Goal: Task Accomplishment & Management: Use online tool/utility

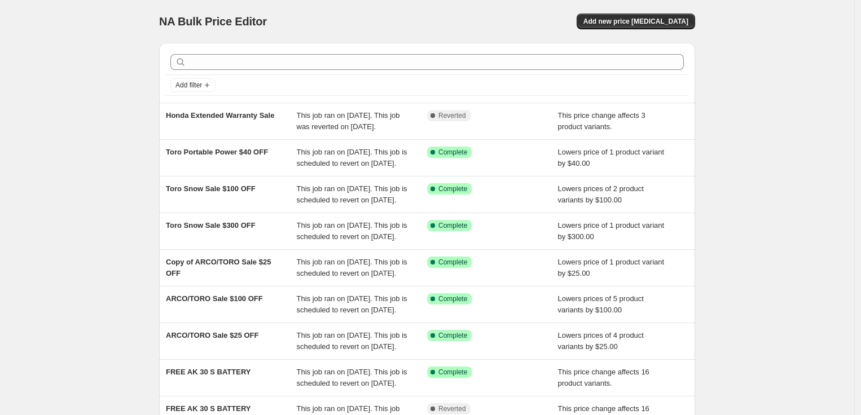
click at [659, 31] on div "NA Bulk Price Editor. This page is ready NA Bulk Price Editor Add new price [ME…" at bounding box center [427, 21] width 536 height 43
click at [659, 24] on span "Add new price [MEDICAL_DATA]" at bounding box center [636, 21] width 105 height 9
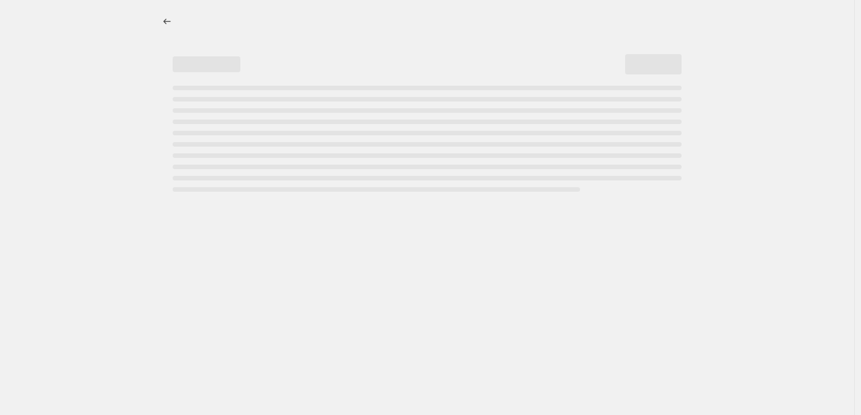
select select "percentage"
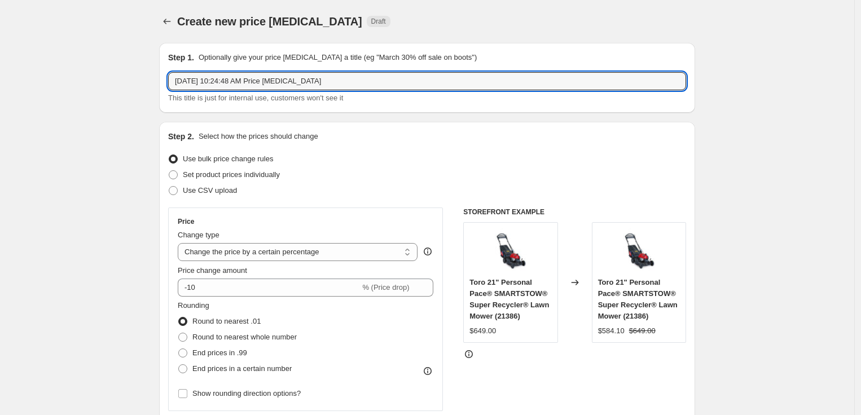
drag, startPoint x: 348, startPoint y: 84, endPoint x: 136, endPoint y: 77, distance: 211.8
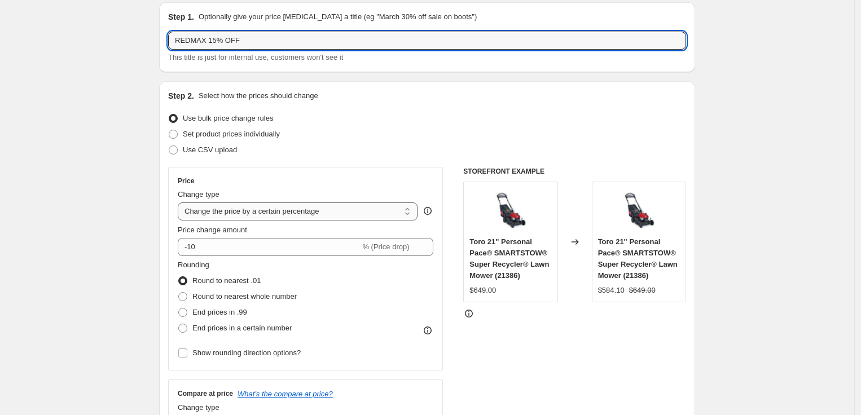
scroll to position [63, 0]
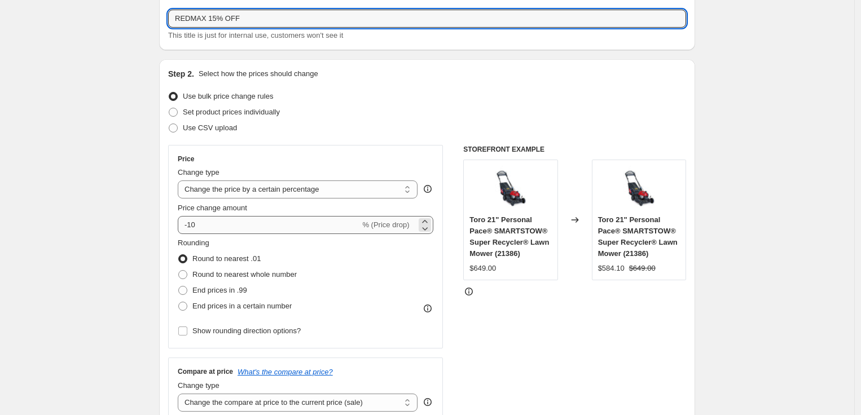
type input "REDMAX 15% OFF"
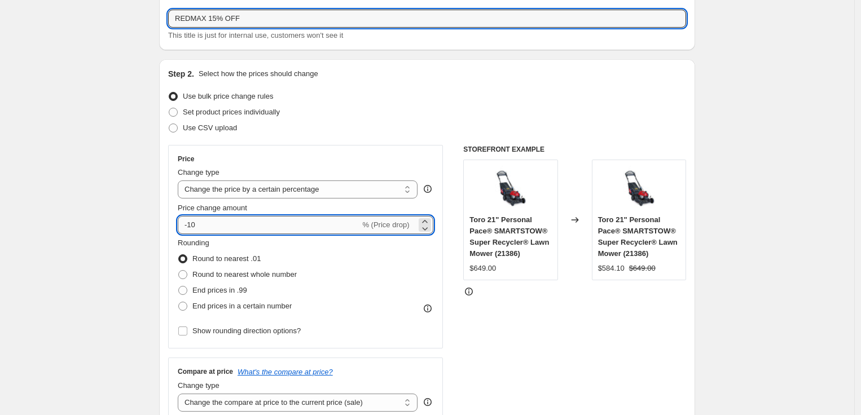
click at [312, 226] on input "-10" at bounding box center [269, 225] width 182 height 18
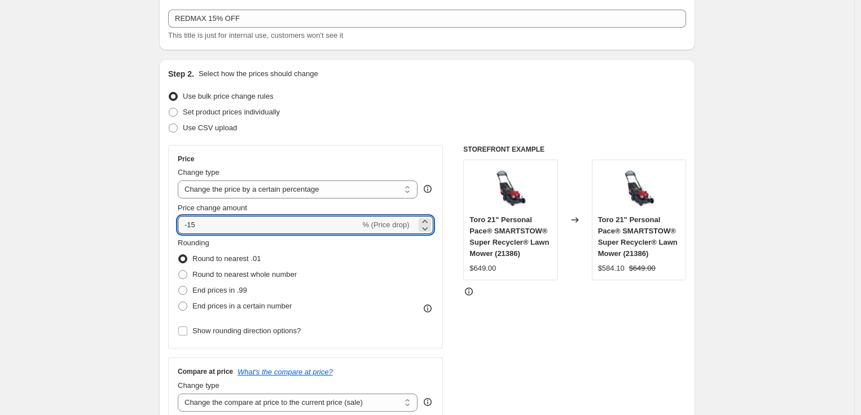
type input "-15"
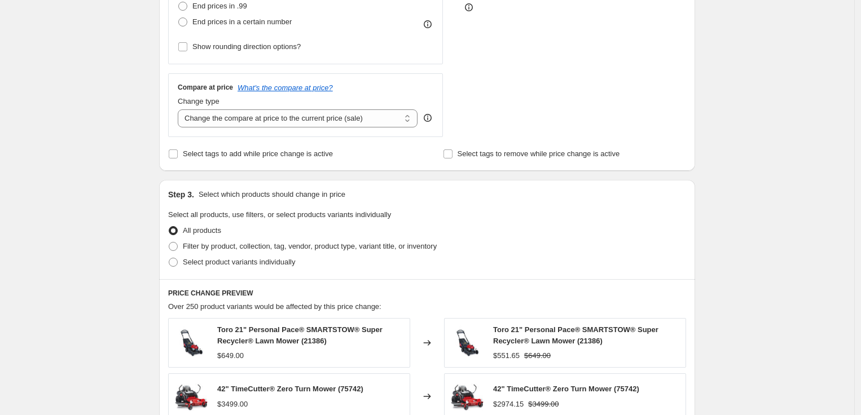
scroll to position [376, 0]
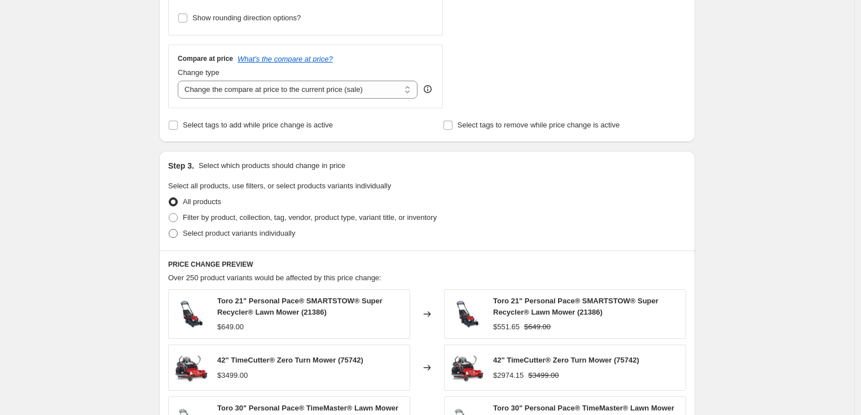
click at [224, 233] on span "Select product variants individually" at bounding box center [239, 233] width 112 height 8
click at [169, 230] on input "Select product variants individually" at bounding box center [169, 229] width 1 height 1
radio input "true"
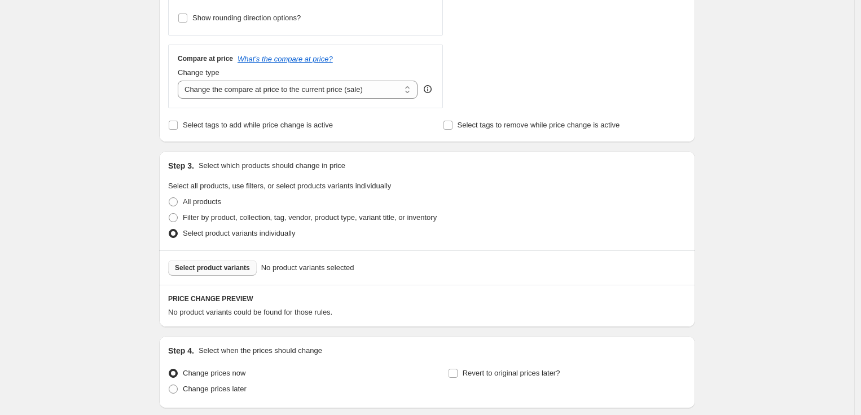
click at [216, 262] on button "Select product variants" at bounding box center [212, 268] width 89 height 16
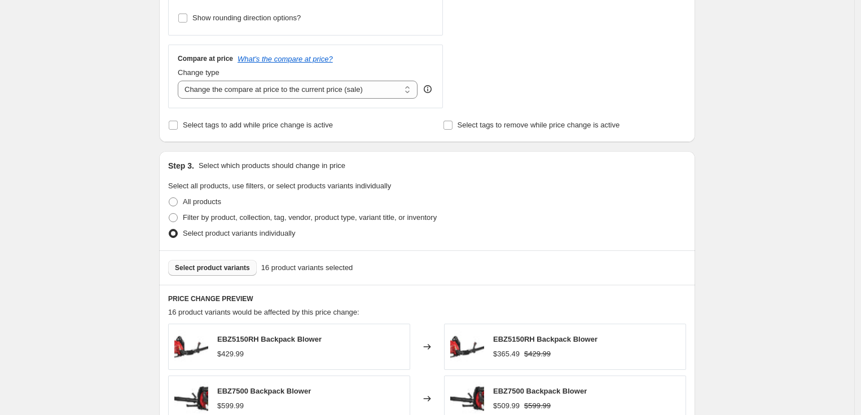
click at [226, 273] on span "Select product variants" at bounding box center [212, 268] width 75 height 9
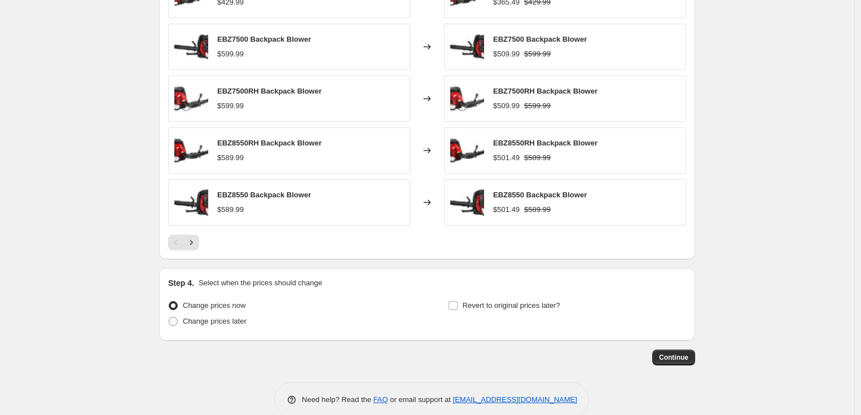
scroll to position [748, 0]
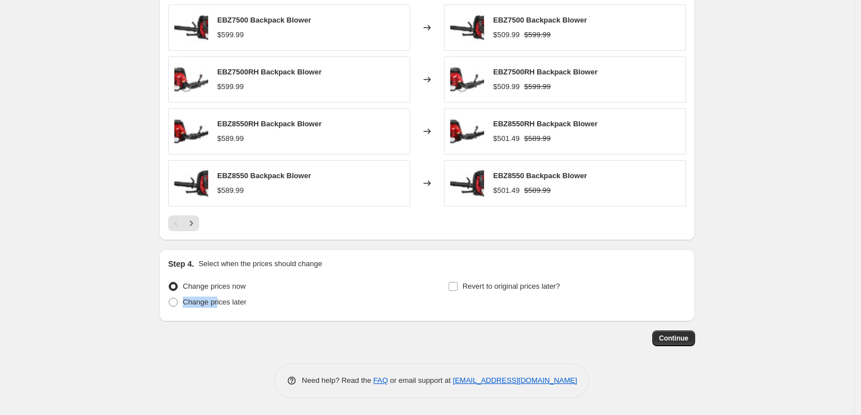
drag, startPoint x: 218, startPoint y: 304, endPoint x: 317, endPoint y: 294, distance: 98.7
click at [317, 294] on ul "Change prices now Change prices later" at bounding box center [287, 295] width 238 height 32
click at [488, 284] on span "Revert to original prices later?" at bounding box center [512, 286] width 98 height 8
click at [458, 284] on input "Revert to original prices later?" at bounding box center [453, 286] width 9 height 9
checkbox input "true"
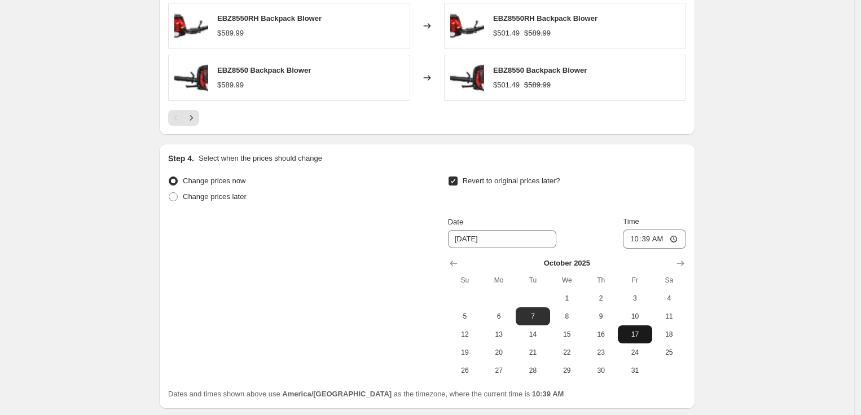
scroll to position [874, 0]
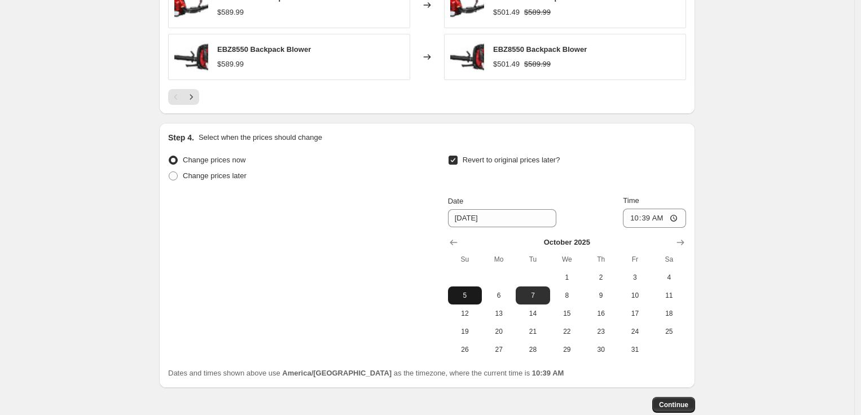
click at [463, 296] on span "5" at bounding box center [465, 295] width 25 height 9
type input "[DATE]"
click at [637, 215] on input "10:39" at bounding box center [654, 218] width 63 height 19
type input "23:59"
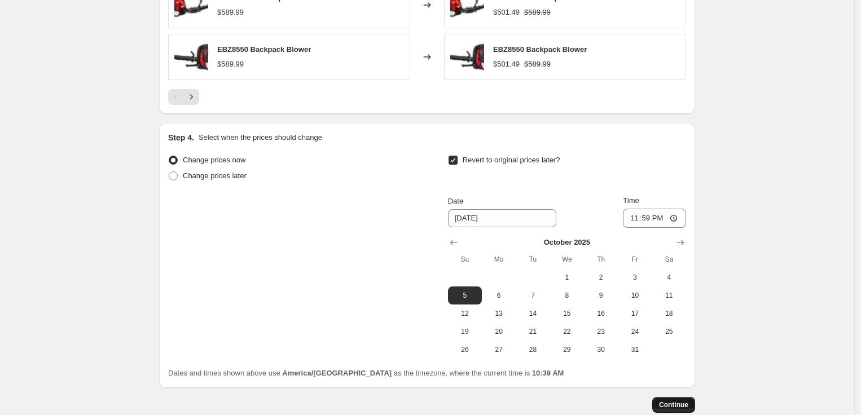
click at [684, 404] on span "Continue" at bounding box center [673, 405] width 29 height 9
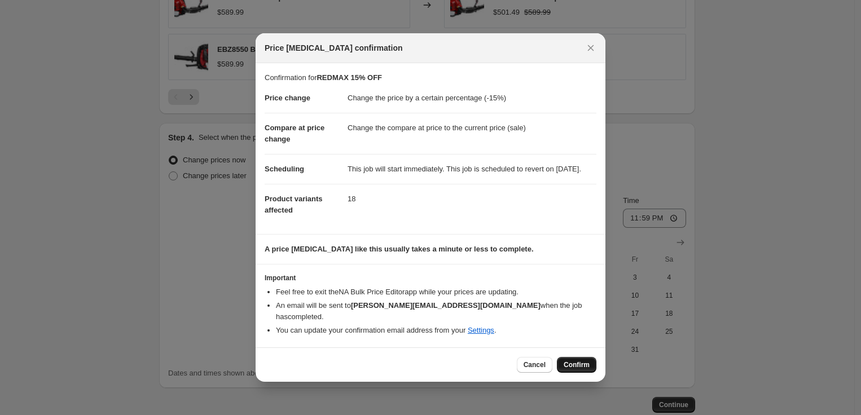
click at [568, 364] on span "Confirm" at bounding box center [577, 365] width 26 height 9
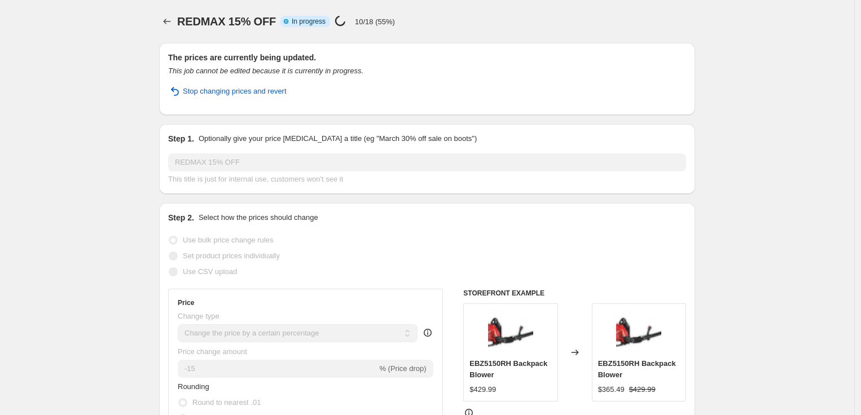
select select "percentage"
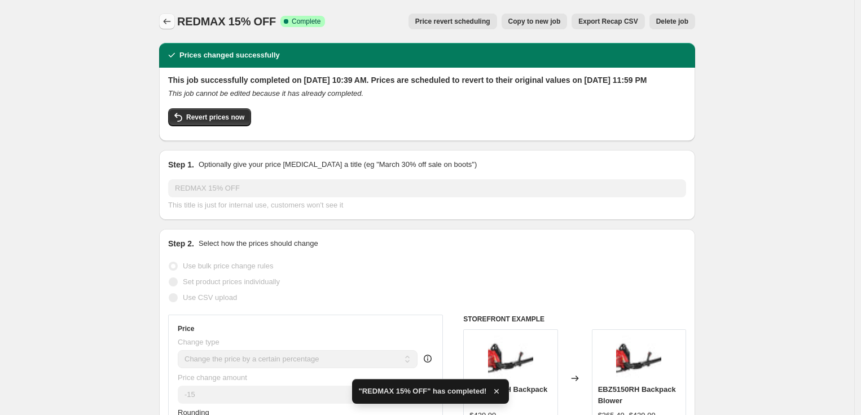
click at [164, 22] on icon "Price change jobs" at bounding box center [166, 21] width 11 height 11
